Goal: Transaction & Acquisition: Obtain resource

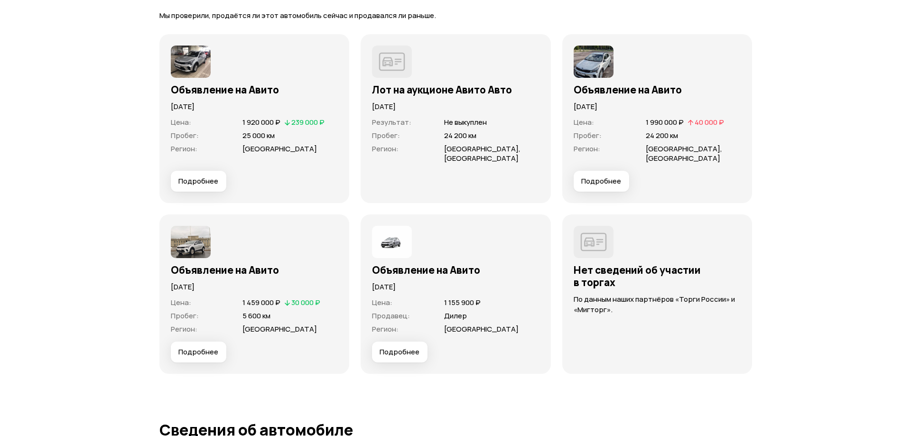
scroll to position [2561, 0]
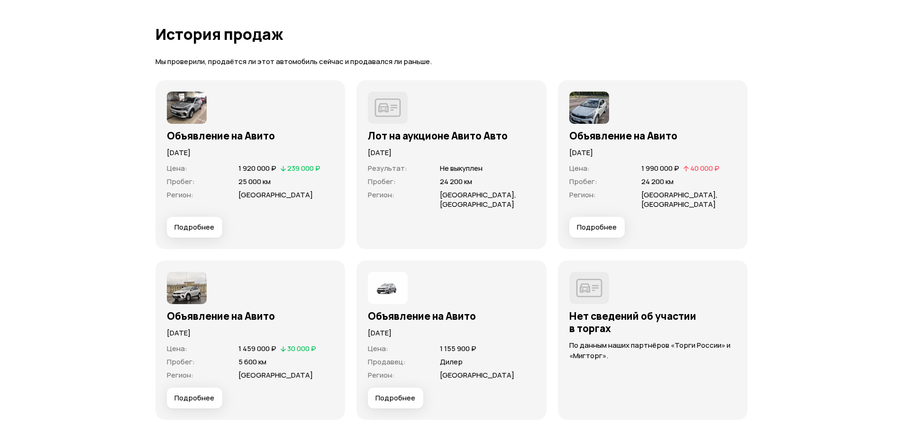
click at [204, 224] on span "Подробнее" at bounding box center [195, 226] width 40 height 9
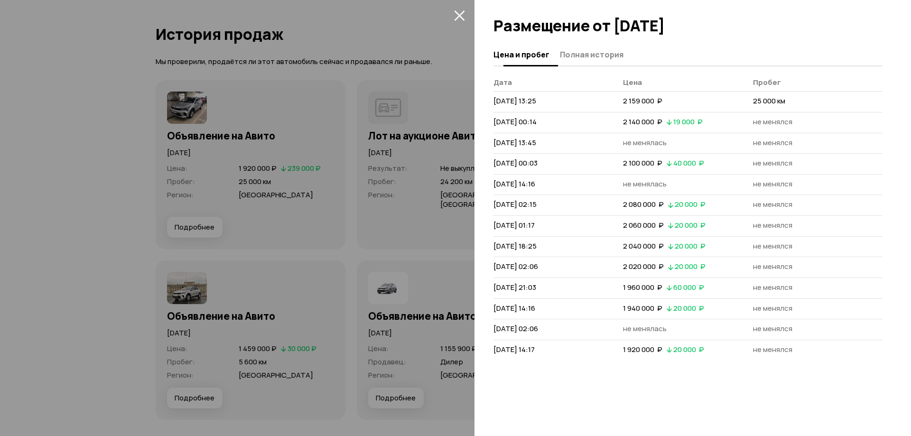
click at [593, 51] on span "Полная история" at bounding box center [592, 54] width 64 height 9
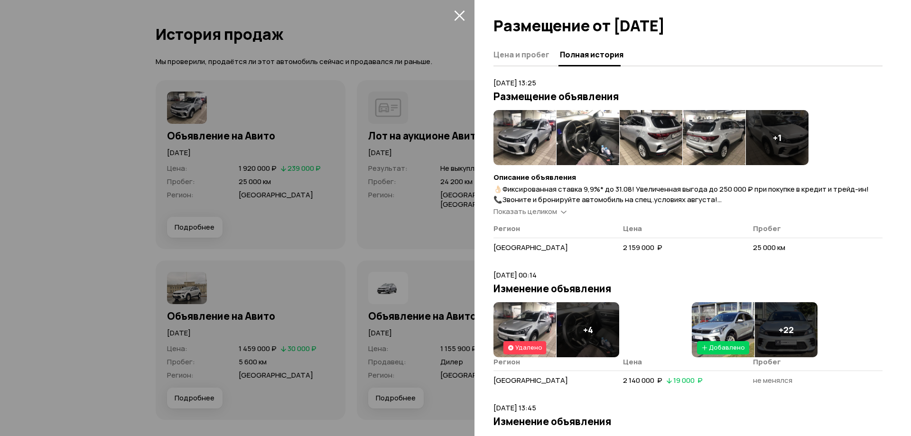
click at [506, 134] on img at bounding box center [524, 137] width 63 height 55
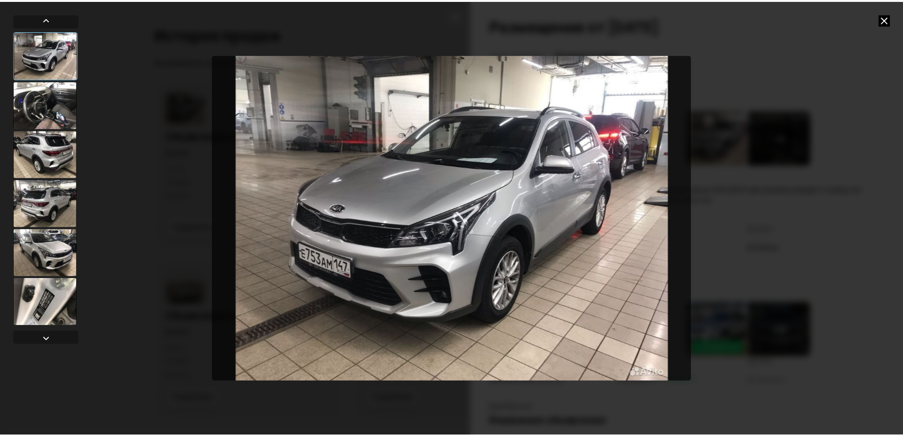
scroll to position [8, 0]
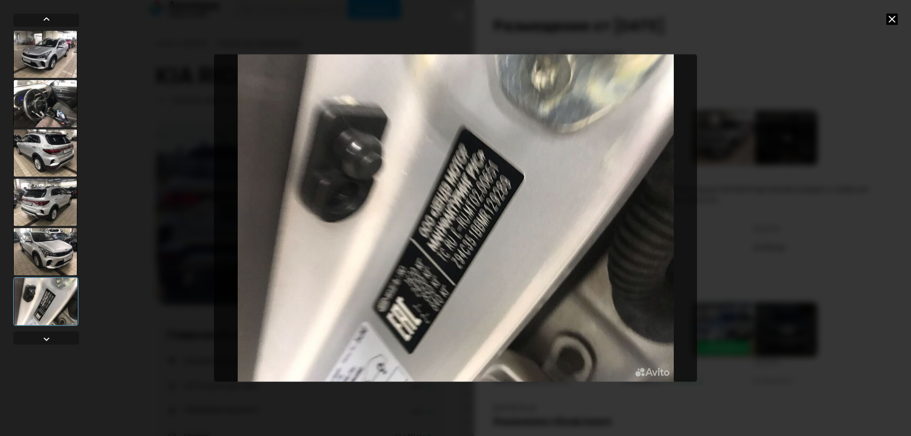
click at [889, 19] on icon at bounding box center [891, 18] width 11 height 11
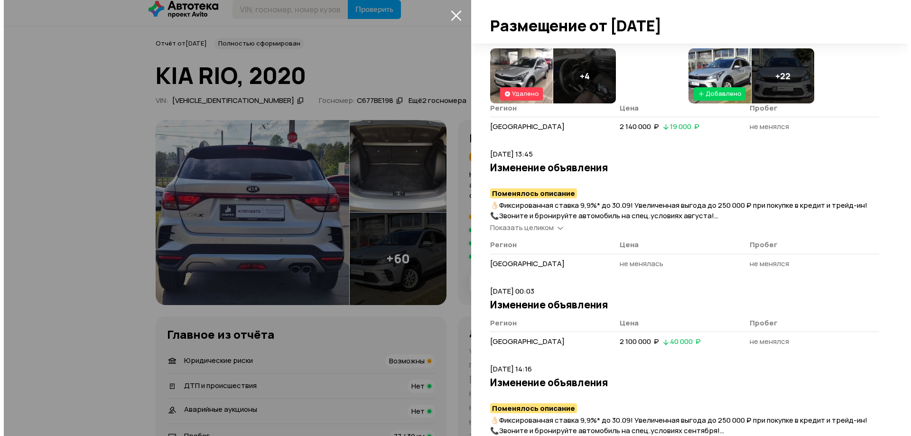
scroll to position [237, 0]
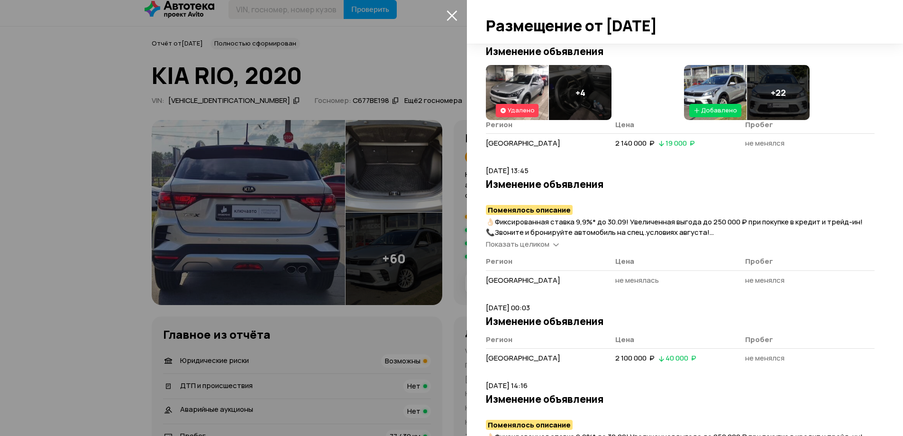
click at [711, 68] on img at bounding box center [715, 92] width 63 height 55
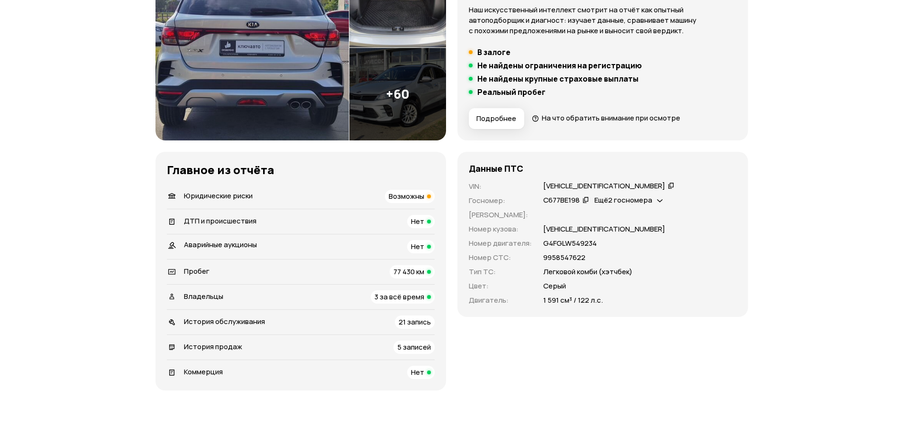
scroll to position [0, 0]
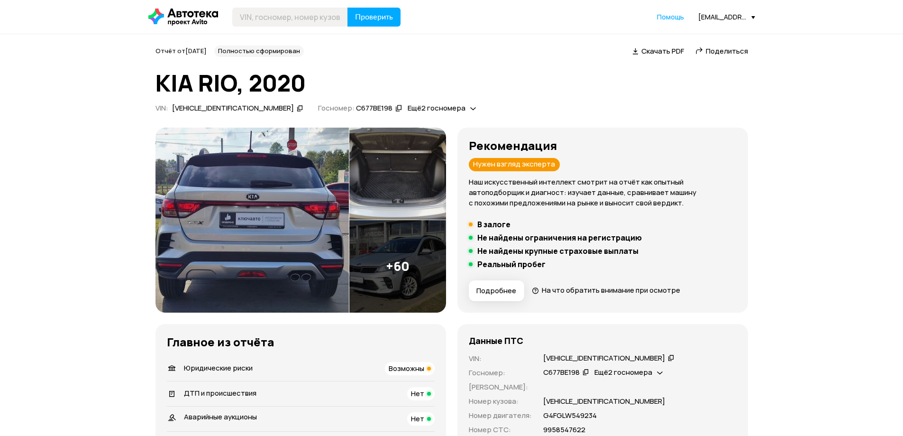
click at [472, 58] on div "Отчёт от 9 октября 2025 года Полностью сформирован   Скачать PDF   Поделиться K…" at bounding box center [452, 81] width 593 height 71
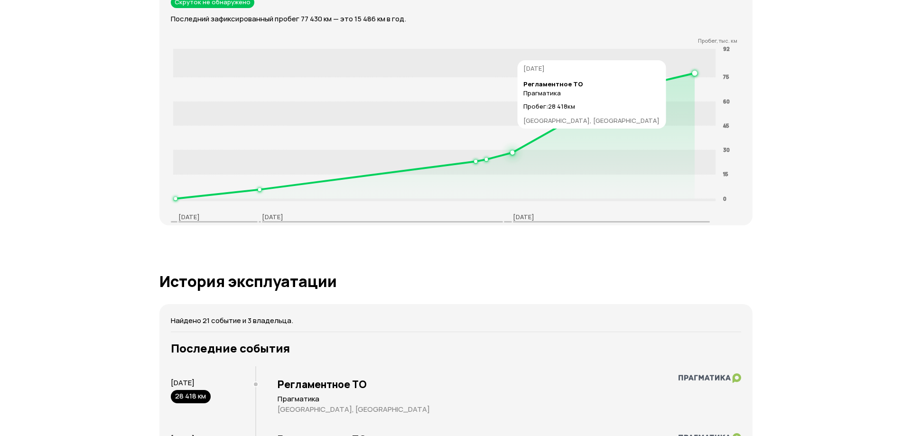
scroll to position [1707, 0]
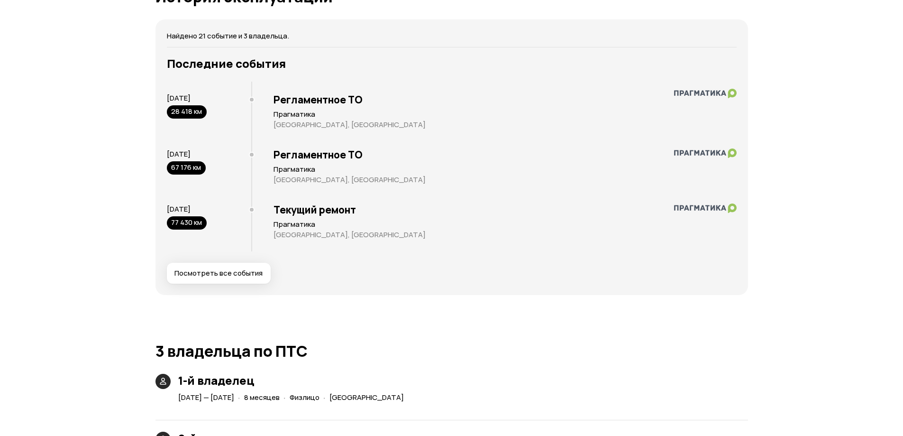
click at [206, 279] on button "Посмотреть все события" at bounding box center [219, 273] width 104 height 21
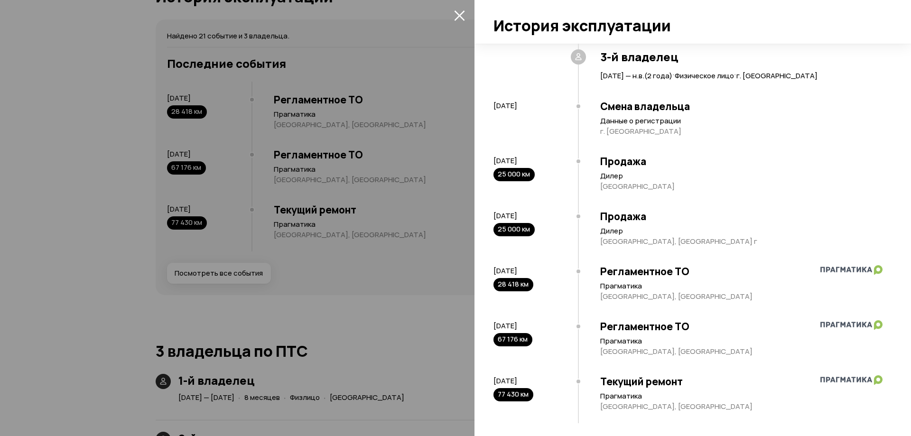
scroll to position [1114, 0]
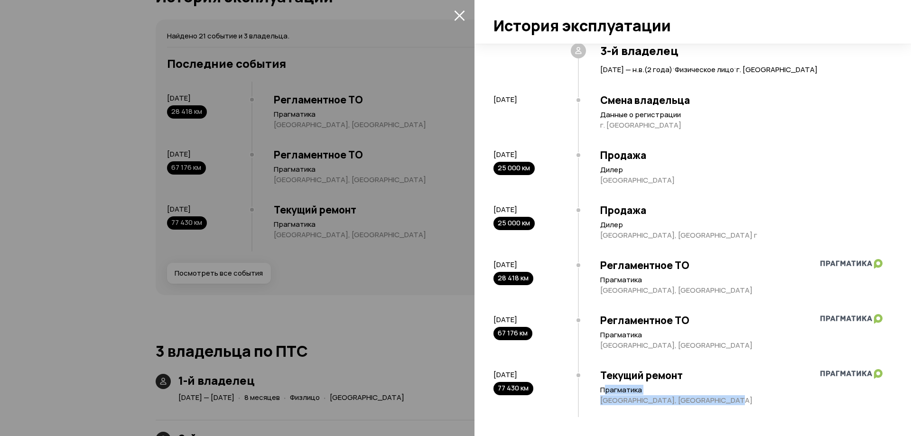
drag, startPoint x: 605, startPoint y: 391, endPoint x: 757, endPoint y: 396, distance: 152.3
click at [757, 396] on article "Прагматика Санкт-Петербург г, Санкт-Петербург" at bounding box center [741, 395] width 282 height 20
click at [801, 373] on h3 "Текущий ремонт" at bounding box center [741, 375] width 282 height 12
click at [784, 119] on p "Данные о регистрации" at bounding box center [741, 114] width 282 height 9
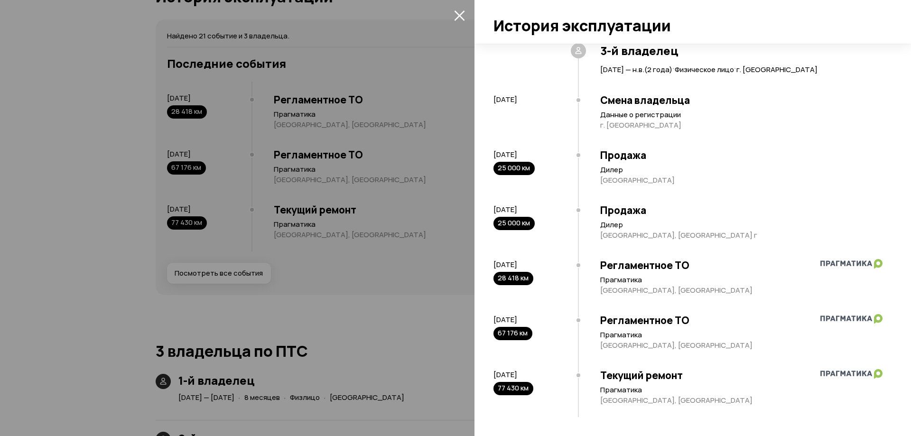
click at [777, 148] on div "Продажа Дилер Санкт-Петербург" at bounding box center [730, 169] width 304 height 55
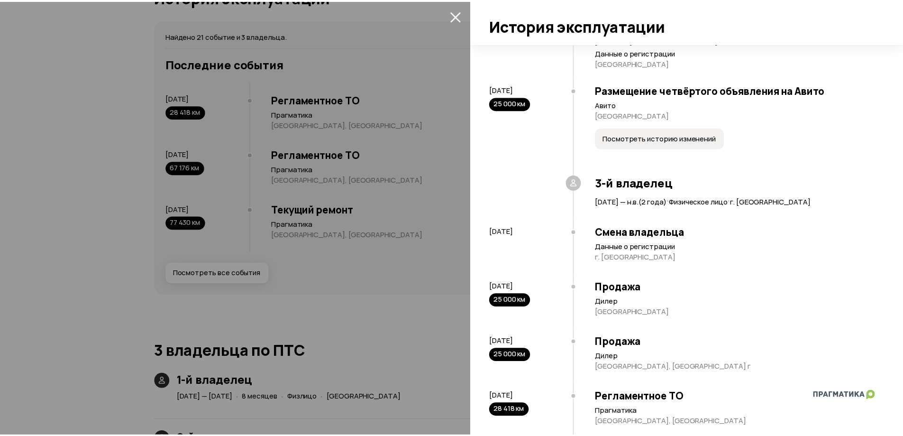
scroll to position [734, 0]
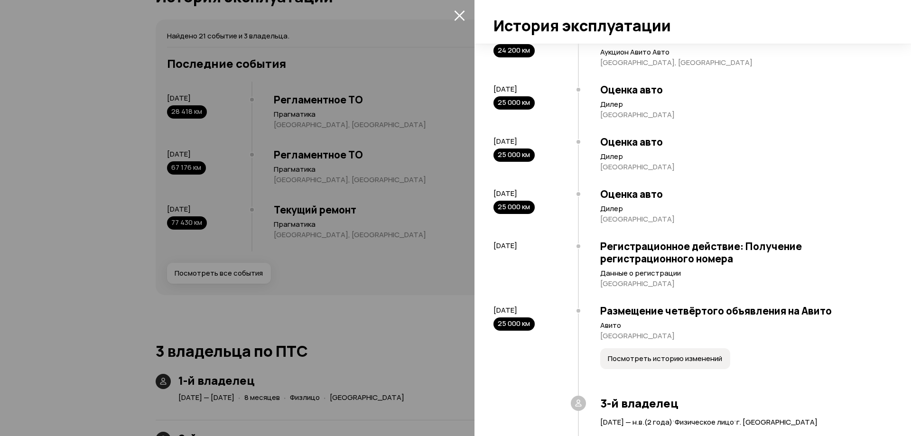
click at [457, 12] on icon "закрыть" at bounding box center [459, 15] width 11 height 11
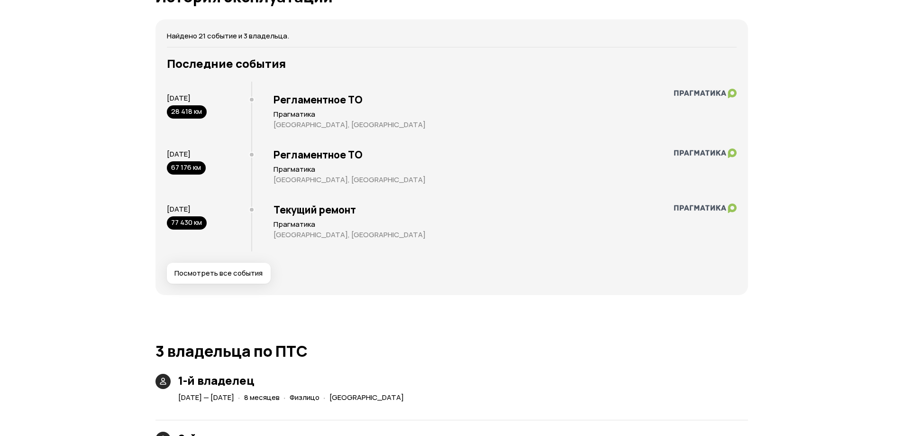
click at [601, 117] on p "Прагматика" at bounding box center [505, 114] width 463 height 9
click at [791, 114] on div "Отчёт от 9 октября 2025 года Полностью сформирован   Скачать PDF   Поделиться K…" at bounding box center [451, 51] width 903 height 3449
click at [772, 175] on div "Отчёт от 9 октября 2025 года Полностью сформирован   Скачать PDF   Поделиться K…" at bounding box center [451, 51] width 903 height 3449
click at [742, 89] on div "Найдено 21 событие и 3 владельца. Последние события 25 октября 2023 28 418 км Р…" at bounding box center [452, 157] width 593 height 276
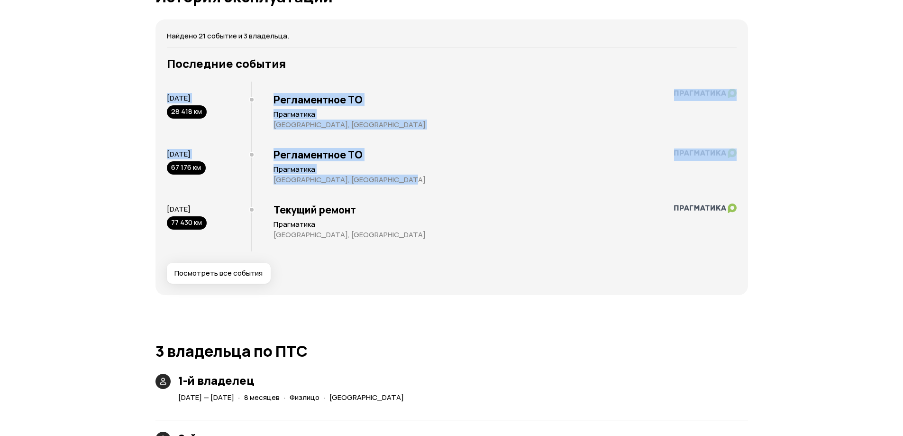
drag, startPoint x: 720, startPoint y: 51, endPoint x: 791, endPoint y: 175, distance: 142.8
click at [784, 199] on div "Отчёт от 9 октября 2025 года Полностью сформирован   Скачать PDF   Поделиться K…" at bounding box center [451, 51] width 903 height 3449
click at [792, 167] on div "Отчёт от 9 октября 2025 года Полностью сформирован   Скачать PDF   Поделиться K…" at bounding box center [451, 51] width 903 height 3449
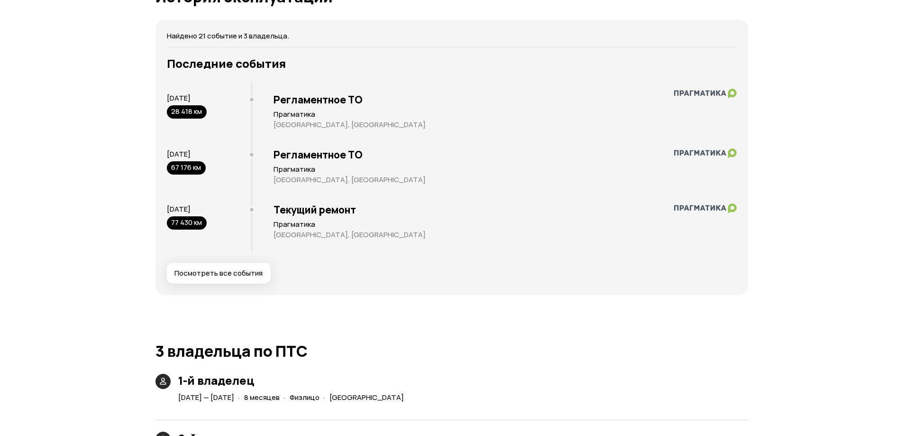
drag, startPoint x: 760, startPoint y: 96, endPoint x: 774, endPoint y: 95, distance: 13.4
click at [760, 96] on div "Отчёт от 9 октября 2025 года Полностью сформирован   Скачать PDF   Поделиться K…" at bounding box center [451, 51] width 903 height 3449
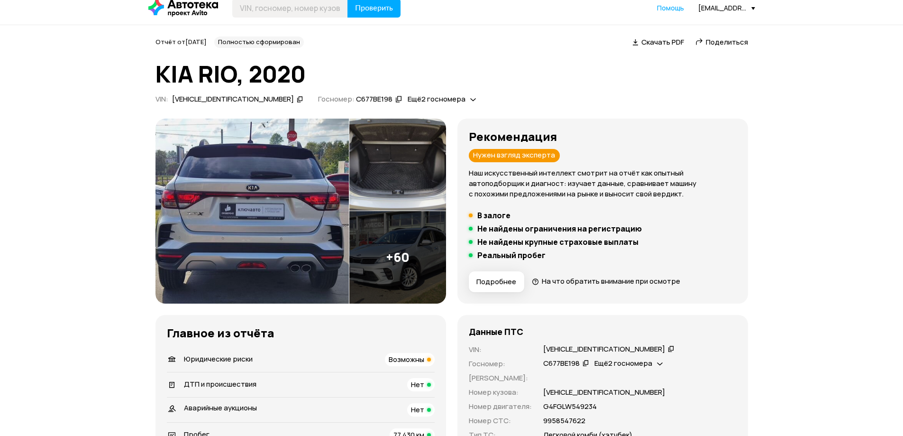
scroll to position [0, 0]
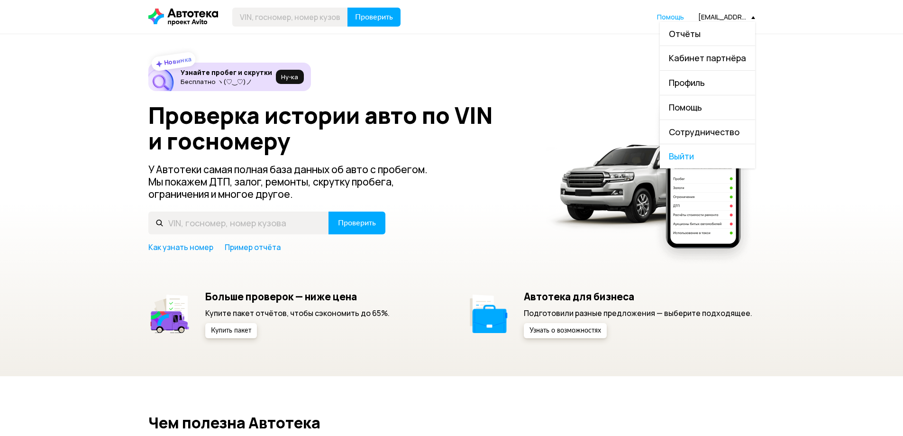
click at [705, 32] on link "Отчёты" at bounding box center [707, 34] width 95 height 24
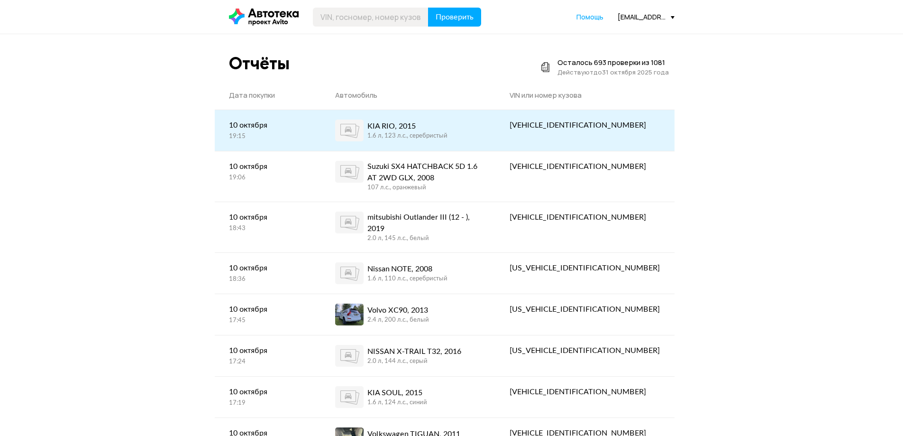
click at [448, 125] on div "KIA RIO, 2015" at bounding box center [408, 125] width 80 height 11
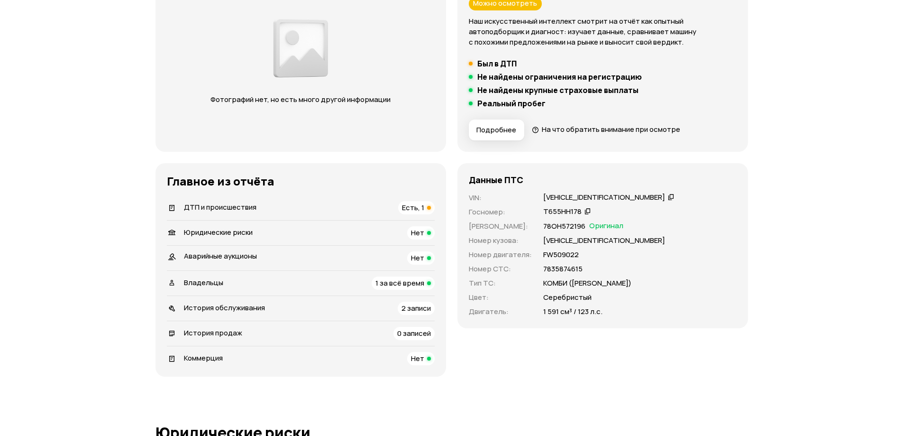
scroll to position [95, 0]
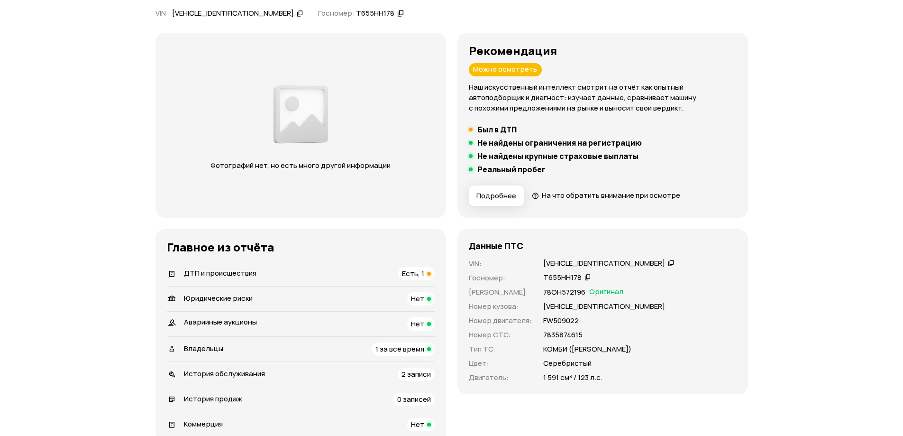
click at [590, 256] on div "Данные ПТС VIN : [VEHICLE_IDENTIFICATION_NUMBER]   Госномер : Т655НН178   Номер…" at bounding box center [603, 311] width 291 height 165
click at [584, 264] on div "[VEHICLE_IDENTIFICATION_NUMBER]" at bounding box center [605, 263] width 122 height 10
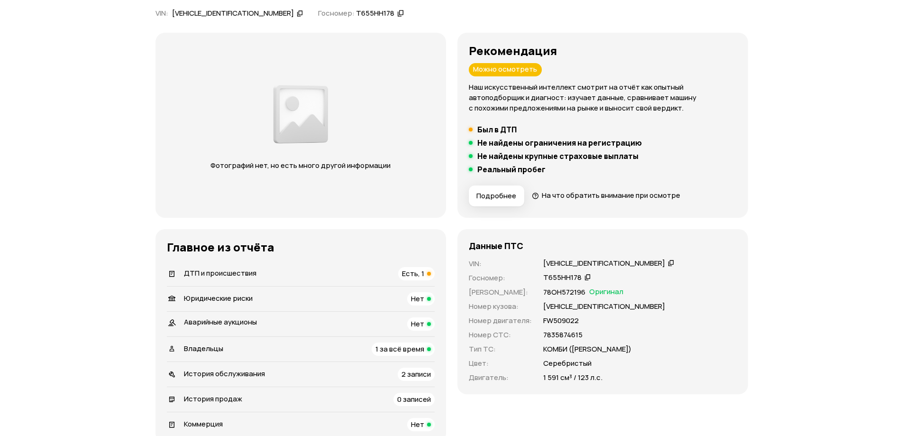
click at [566, 277] on div "Т655НН178" at bounding box center [563, 278] width 38 height 10
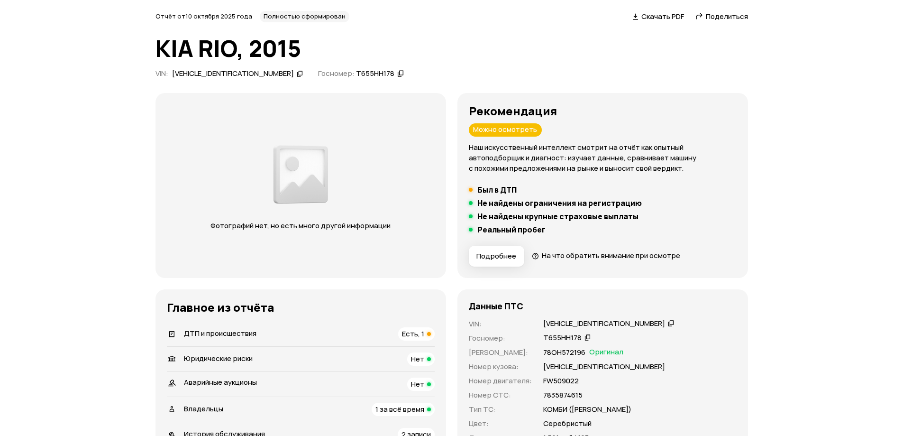
scroll to position [0, 0]
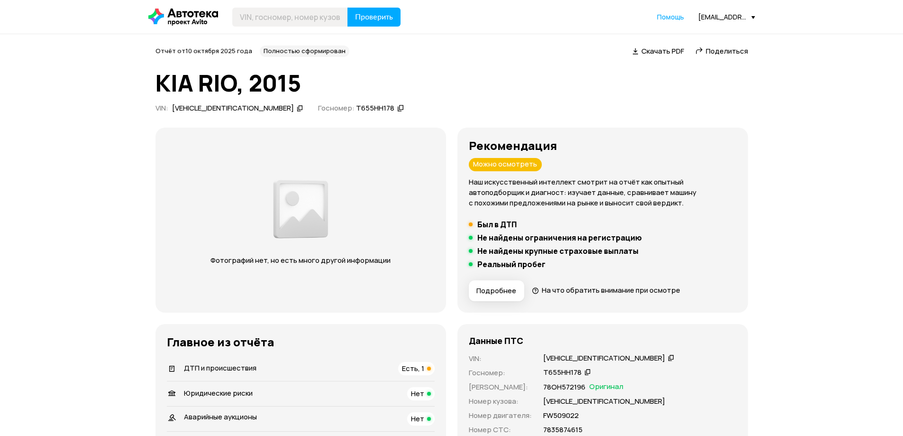
click at [665, 57] on div "Отчёт от [DATE] Полностью сформирован   Скачать PDF   Поделиться KIA RIO, 2015 …" at bounding box center [452, 81] width 593 height 71
click at [664, 52] on span "Скачать PDF" at bounding box center [663, 51] width 43 height 10
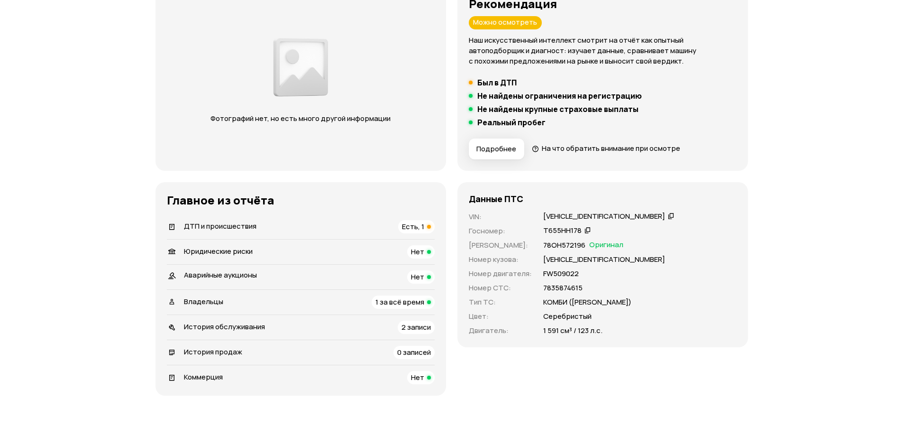
scroll to position [142, 0]
click at [503, 78] on h5 "Был в ДТП" at bounding box center [497, 81] width 39 height 9
click at [402, 219] on li "ДТП и происшествия Есть, 1" at bounding box center [301, 226] width 268 height 25
click at [417, 226] on span "Есть, 1" at bounding box center [413, 226] width 22 height 10
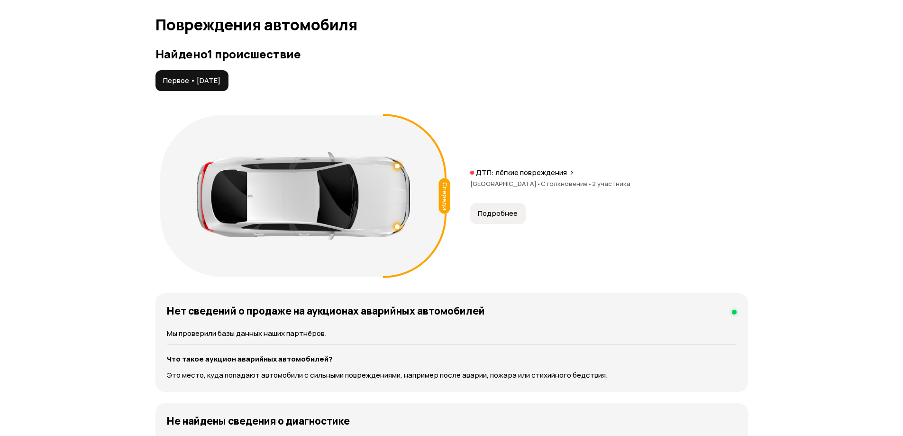
scroll to position [958, 0]
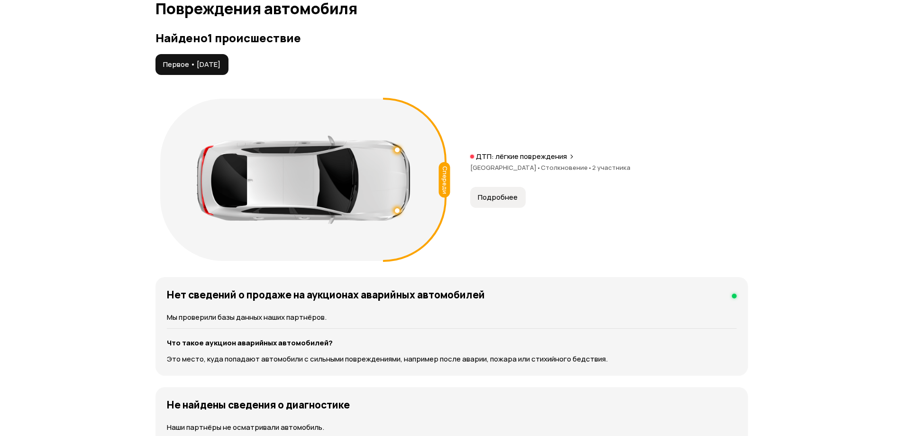
click at [492, 202] on span "Подробнее" at bounding box center [498, 197] width 40 height 9
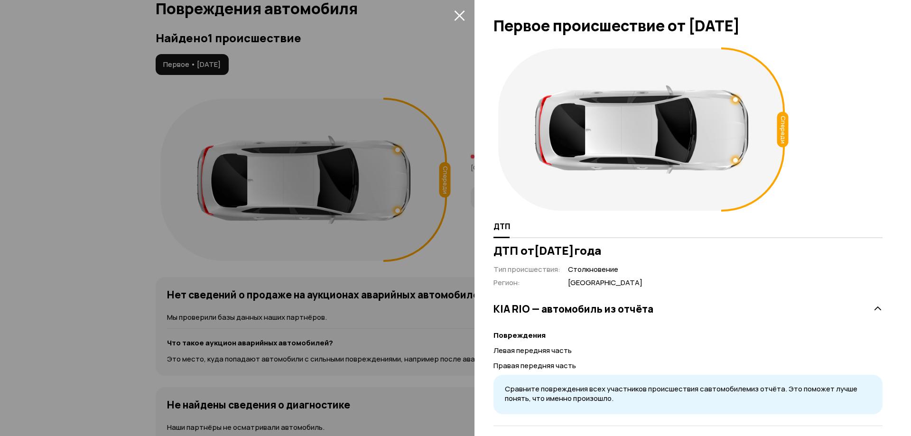
click at [733, 106] on div at bounding box center [641, 129] width 213 height 88
click at [733, 97] on div at bounding box center [641, 129] width 213 height 88
drag, startPoint x: 733, startPoint y: 97, endPoint x: 740, endPoint y: 141, distance: 44.6
click at [734, 99] on div at bounding box center [641, 129] width 213 height 88
click at [740, 159] on div at bounding box center [641, 129] width 213 height 88
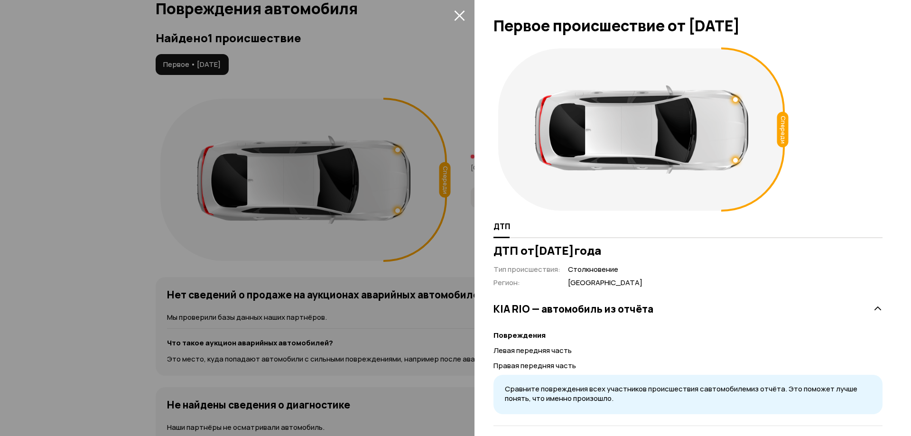
click at [419, 118] on div at bounding box center [455, 218] width 911 height 436
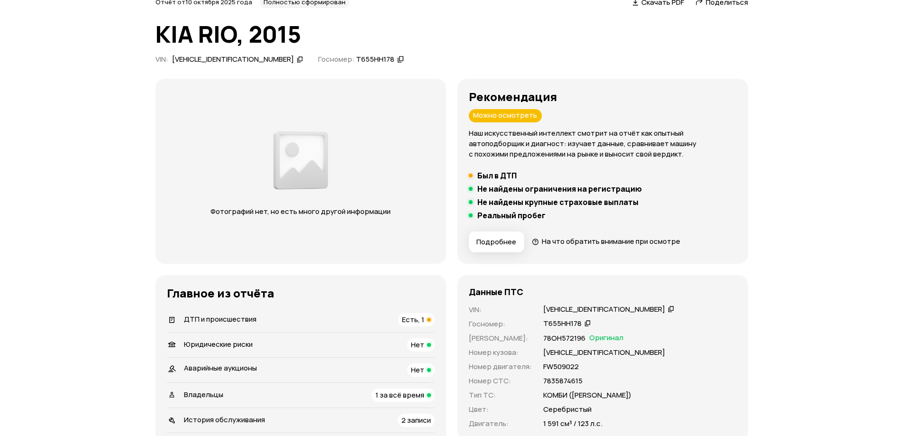
scroll to position [0, 0]
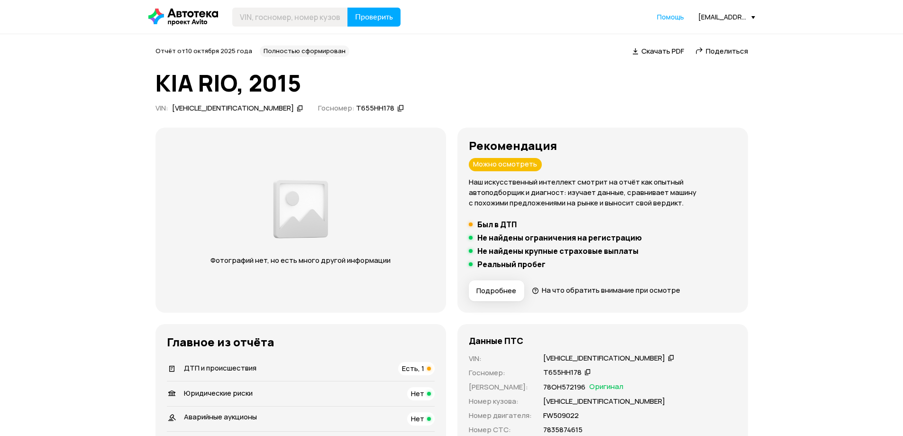
click at [604, 81] on h1 "KIA RIO, 2015" at bounding box center [452, 83] width 593 height 26
